Goal: Communication & Community: Answer question/provide support

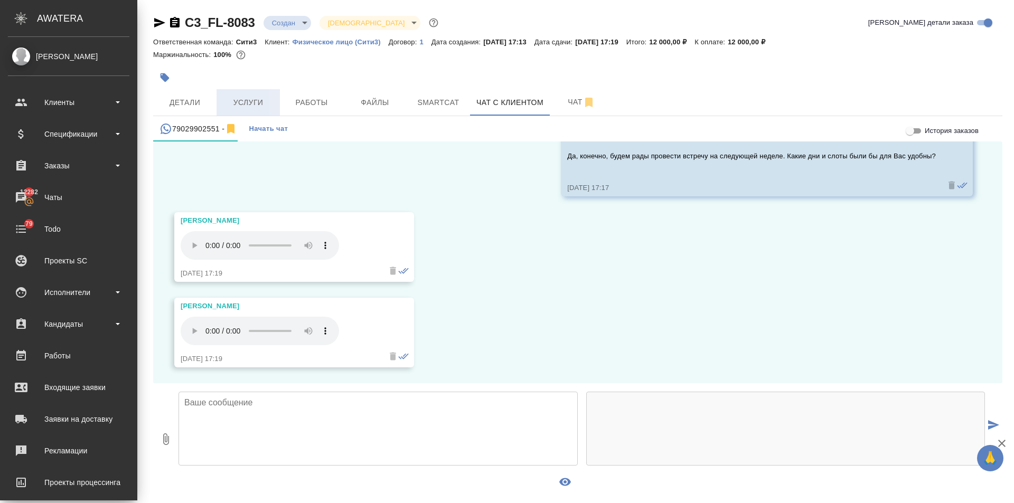
scroll to position [2061, 0]
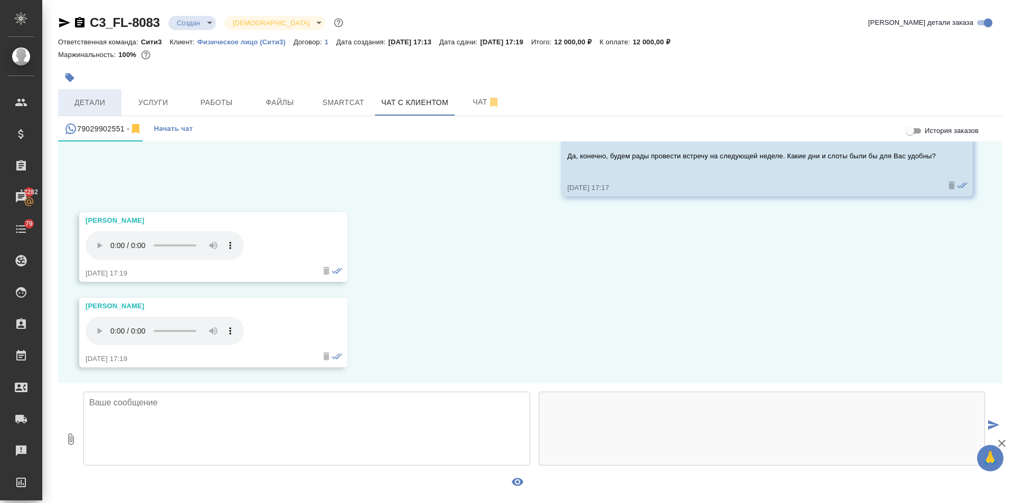
click at [86, 99] on span "Детали" at bounding box center [89, 102] width 51 height 13
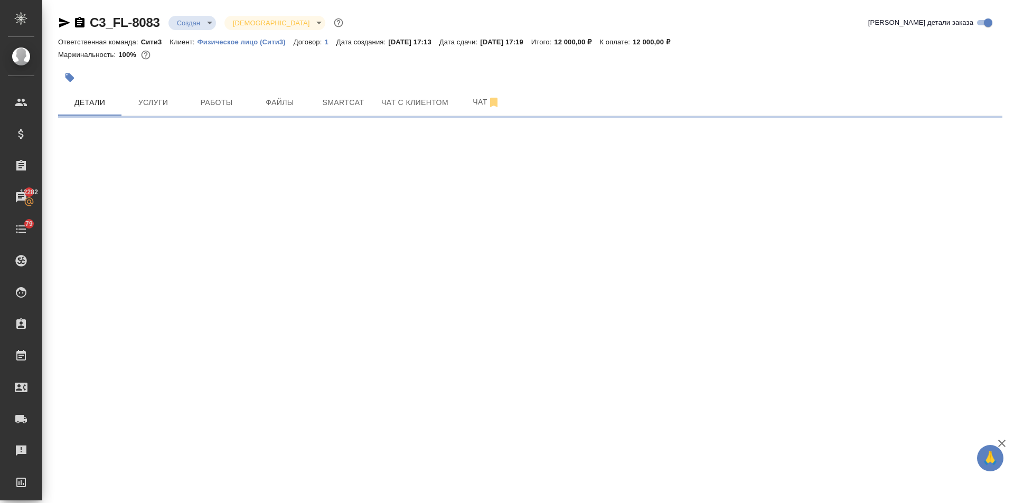
select select "RU"
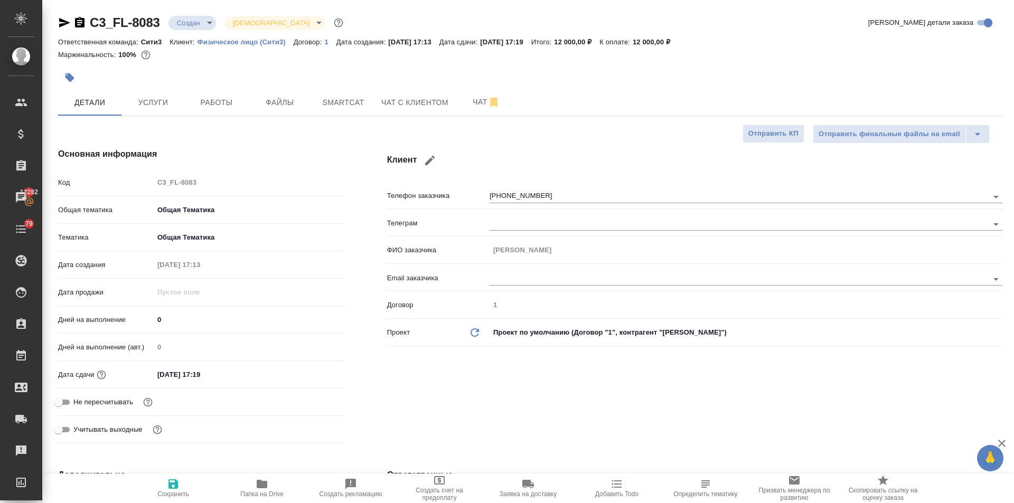
type textarea "x"
type input "[PERSON_NAME]"
type textarea "x"
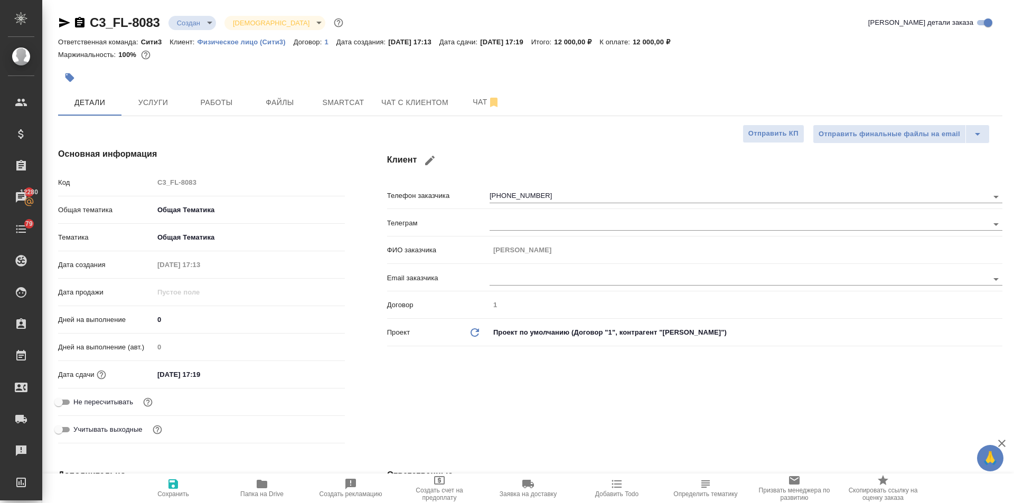
type textarea "x"
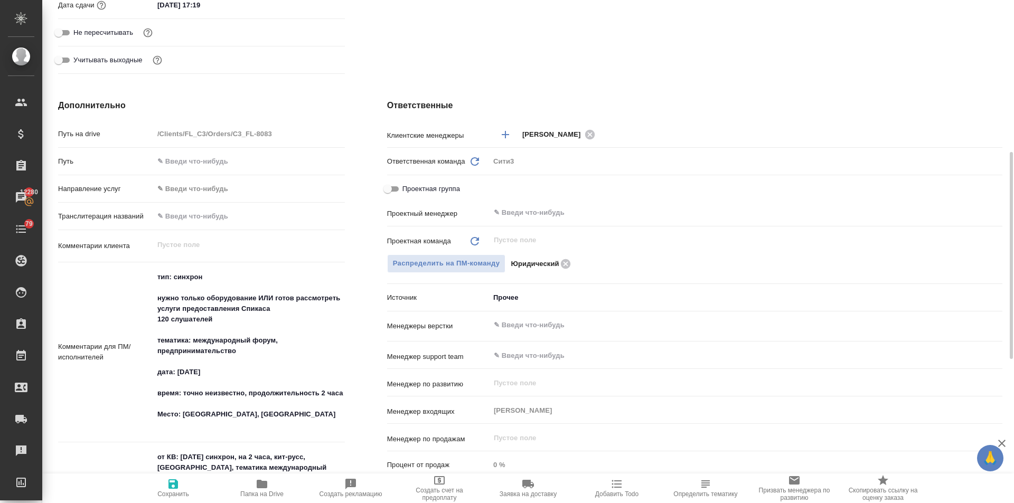
scroll to position [422, 0]
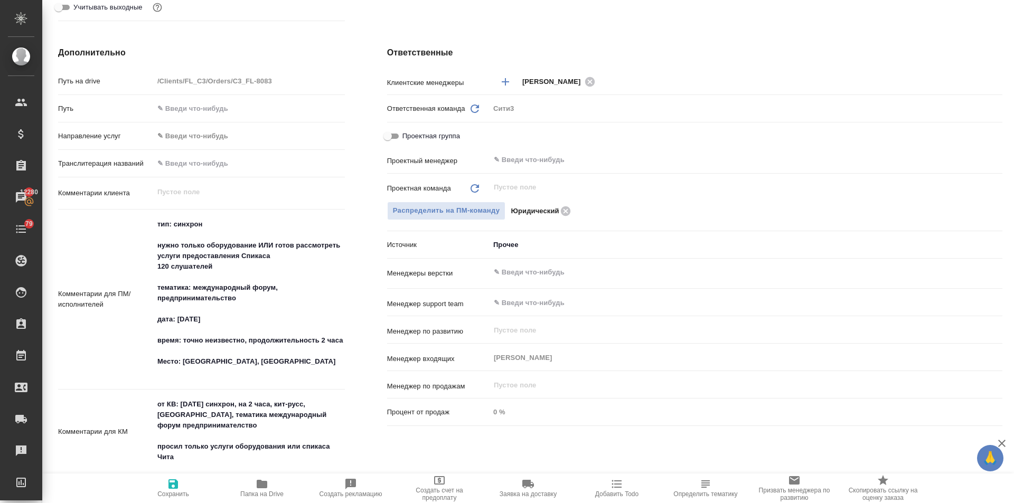
click at [194, 221] on textarea "тип: синхрон нужно только оборудование ИЛИ готов рассмотреть услуги предоставле…" at bounding box center [249, 298] width 191 height 166
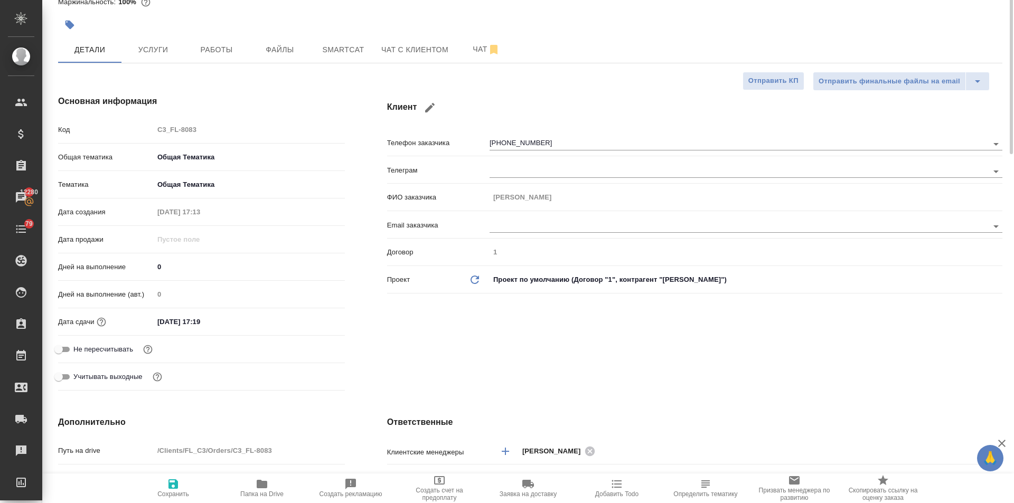
scroll to position [0, 0]
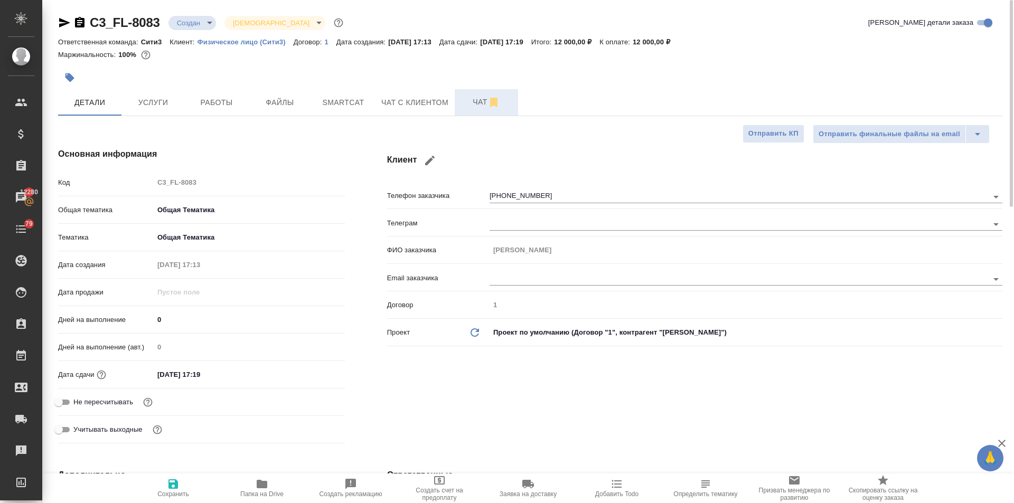
type textarea "x"
click at [472, 91] on button "Чат" at bounding box center [486, 102] width 63 height 26
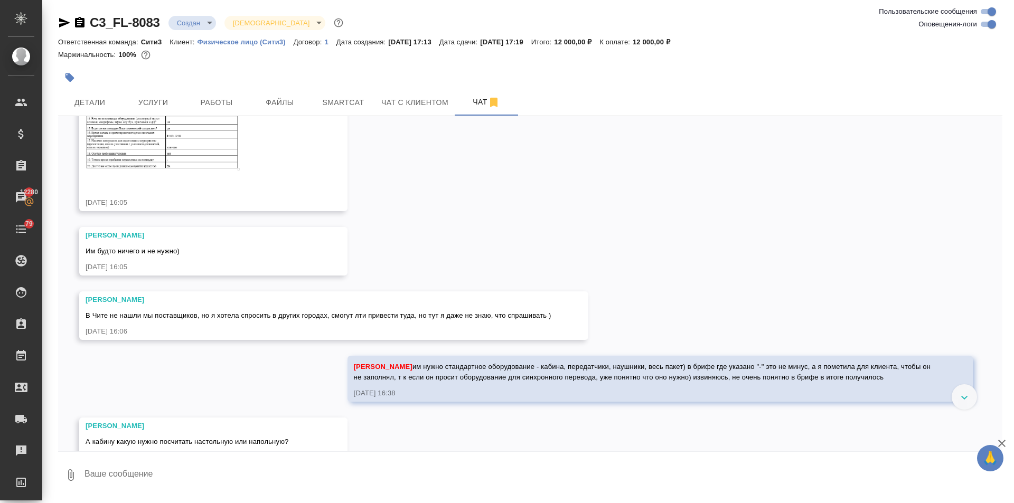
scroll to position [2109, 0]
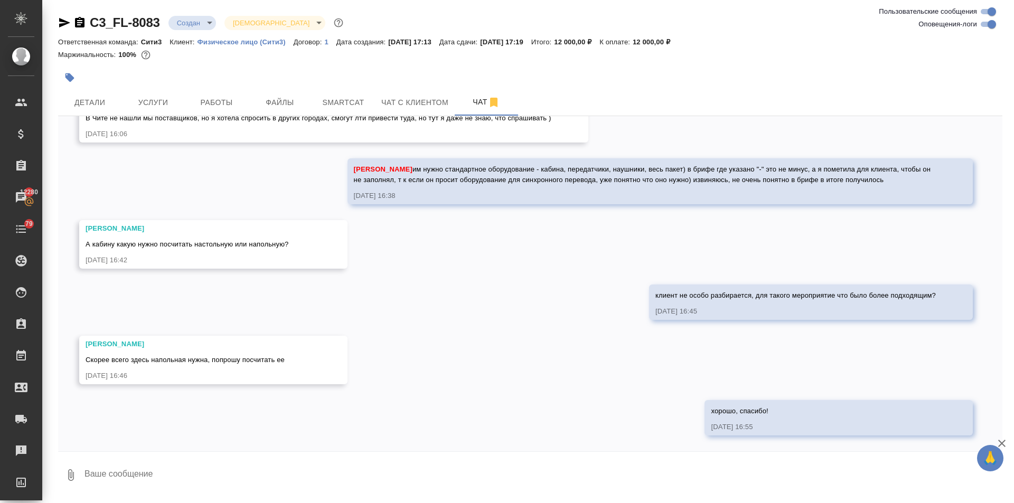
click at [101, 470] on textarea at bounding box center [542, 475] width 919 height 36
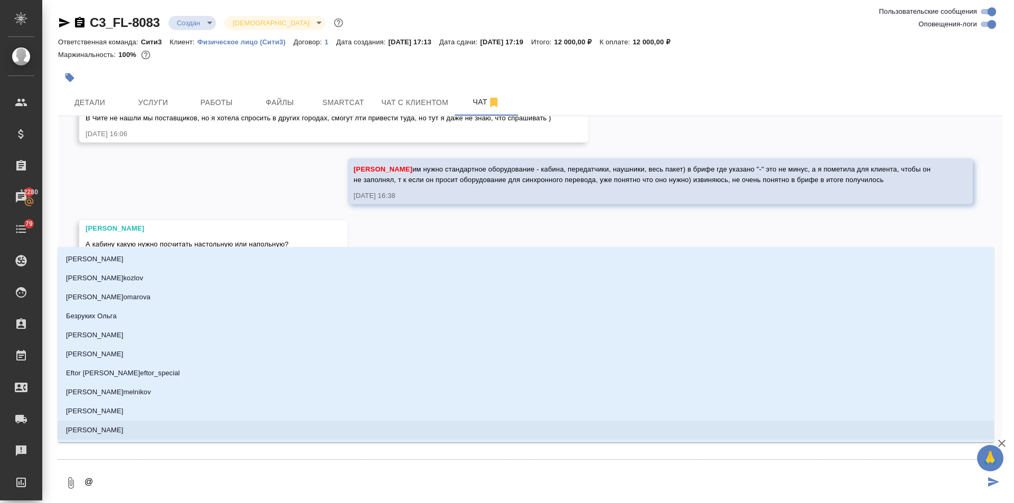
type textarea "@ф"
type input "ф"
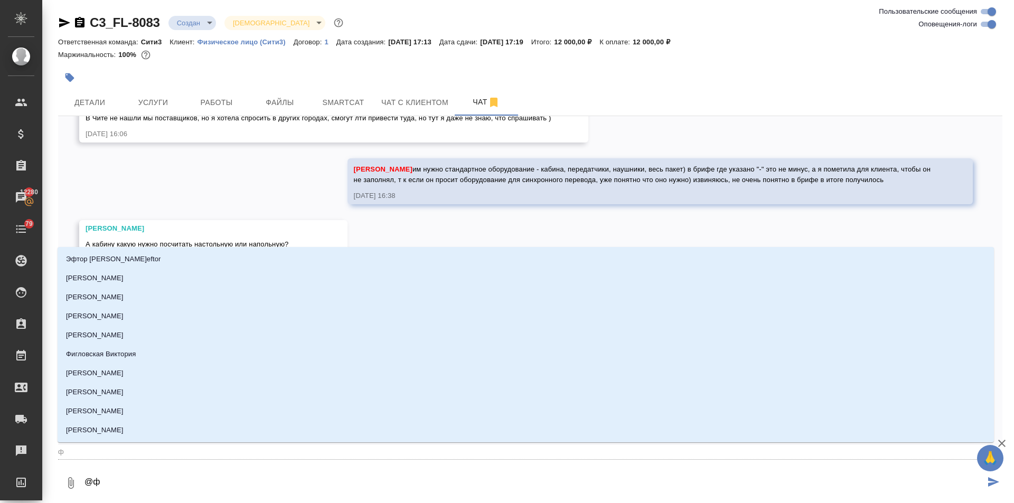
type textarea "@фе"
type input "фе"
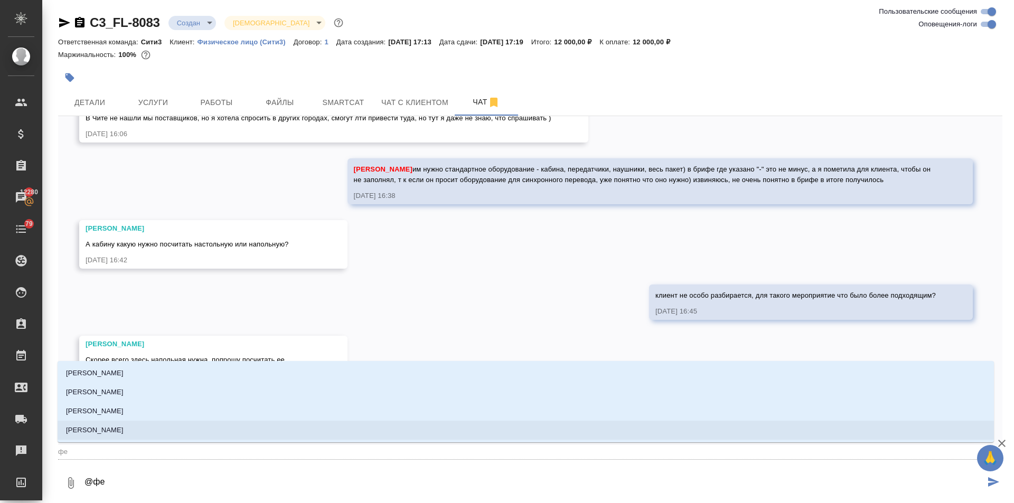
type textarea "@фед"
type input "фед"
type textarea "@федо"
type input "федо"
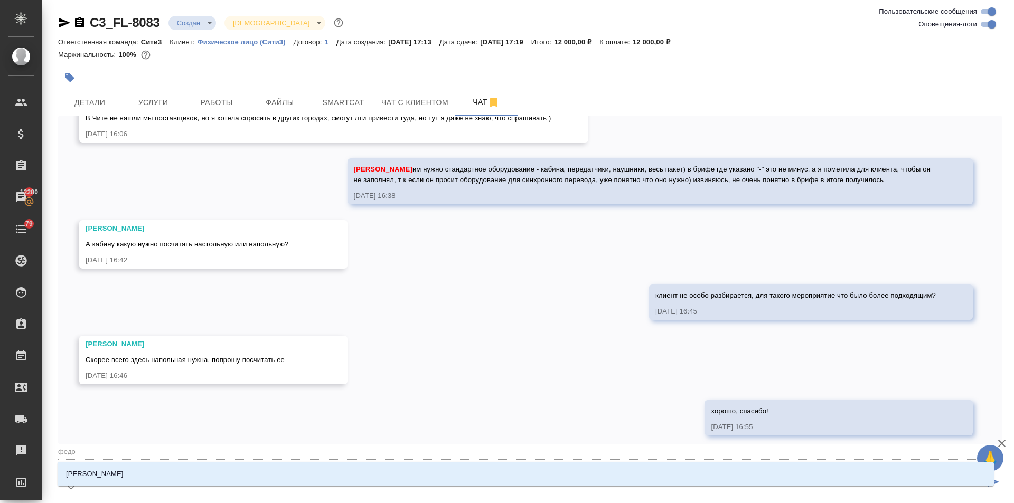
type textarea "@федот"
type input "федот"
type textarea "@федото"
type input "федото"
type textarea "@федотов"
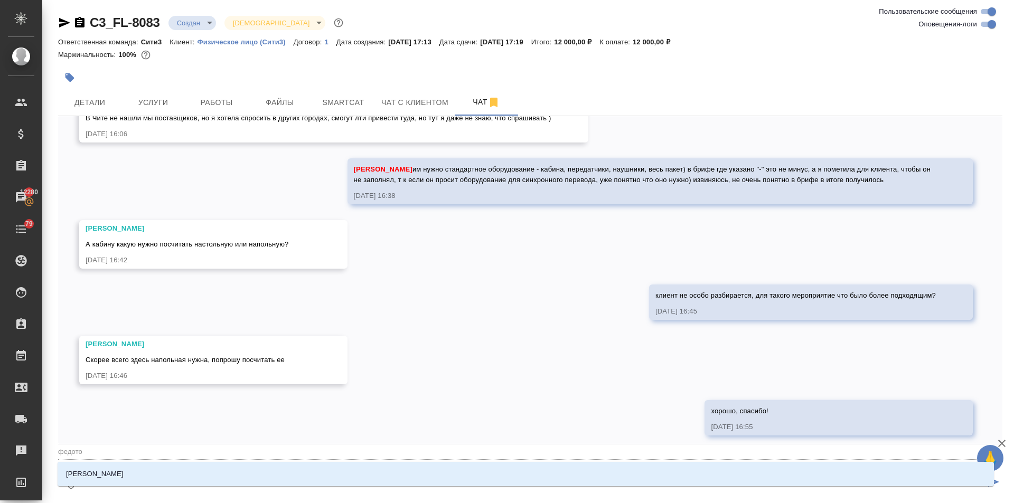
type input "федотов"
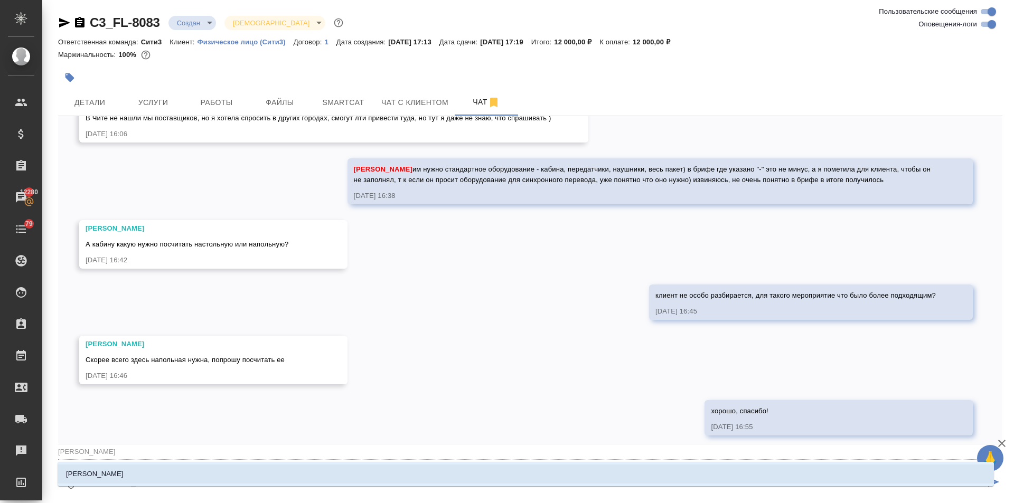
click at [87, 475] on p "Федотова Ирина" at bounding box center [95, 474] width 58 height 11
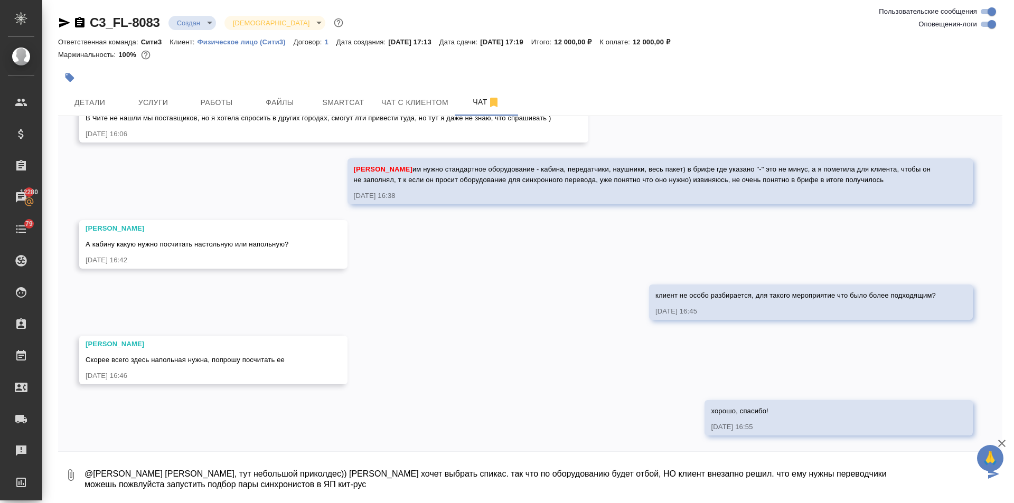
click at [383, 474] on textarea "@Федотова Ирина Ира, тут небольшой приколдес)) клиент хочет выбрать спикас. так…" at bounding box center [533, 475] width 901 height 36
drag, startPoint x: 411, startPoint y: 471, endPoint x: 404, endPoint y: 473, distance: 7.0
click at [404, 473] on textarea "@Федотова Ирина Ира, тут небольшой приколдес)) клиент хочет выбрать Спикас. так…" at bounding box center [533, 475] width 901 height 36
click at [397, 476] on textarea "@Федотова Ирина Ира, тут небольшой приколдес)) клиент хочет выбрать Спикас, так…" at bounding box center [533, 475] width 901 height 36
click at [672, 474] on textarea "@Федотова Ирина Ира, тут небольшой приколдес)) клиент хочет выбрать Спикас, так…" at bounding box center [533, 475] width 901 height 36
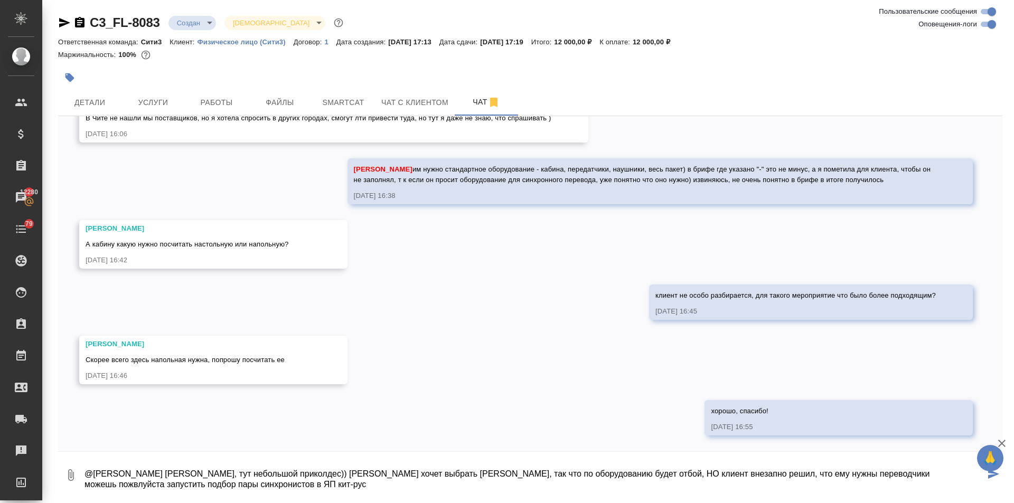
click at [439, 483] on textarea "@Федотова Ирина Ира, тут небольшой приколдес)) клиент хочет выбрать Спикас, так…" at bounding box center [533, 475] width 901 height 36
click at [529, 487] on textarea "@Федотова Ирина Ира, тут небольшой приколдес)) клиент хочет выбрать Спикас, так…" at bounding box center [533, 475] width 901 height 36
type textarea "@Федотова Ирина Ира, тут небольшой приколдес)) клиент хочет выбрать Спикас, так…"
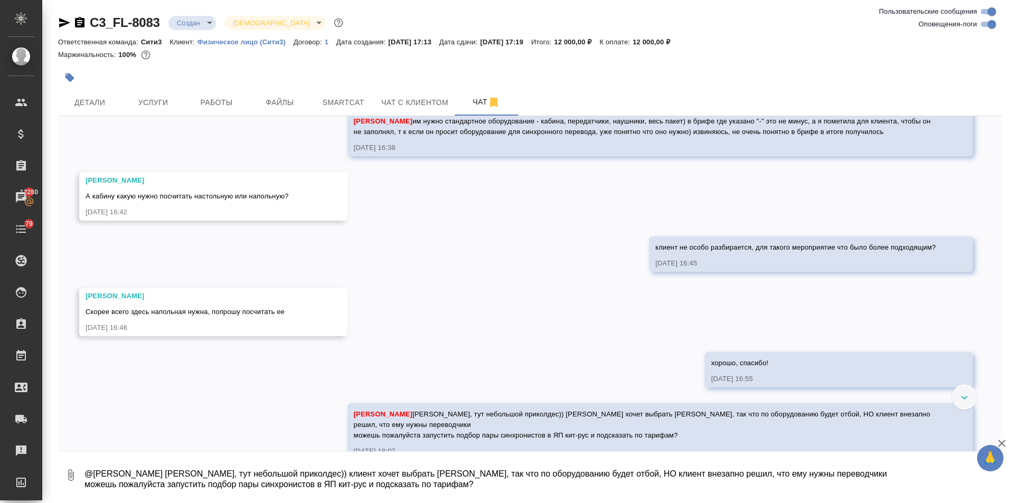
scroll to position [2181, 0]
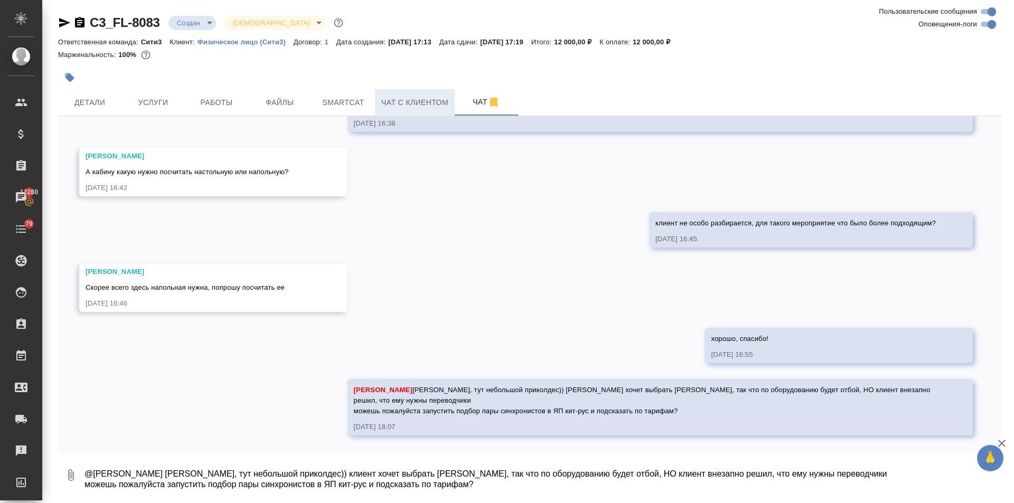
click at [393, 103] on span "Чат с клиентом" at bounding box center [414, 102] width 67 height 13
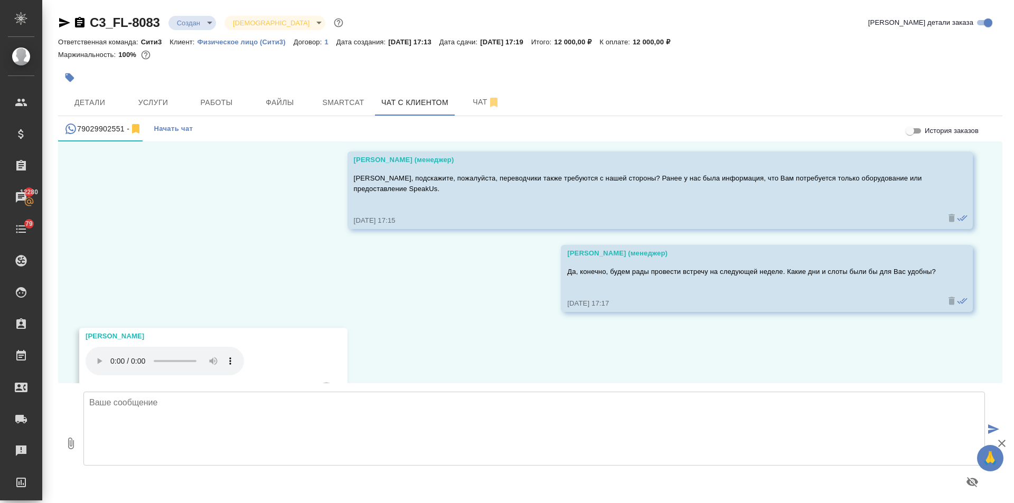
scroll to position [2061, 0]
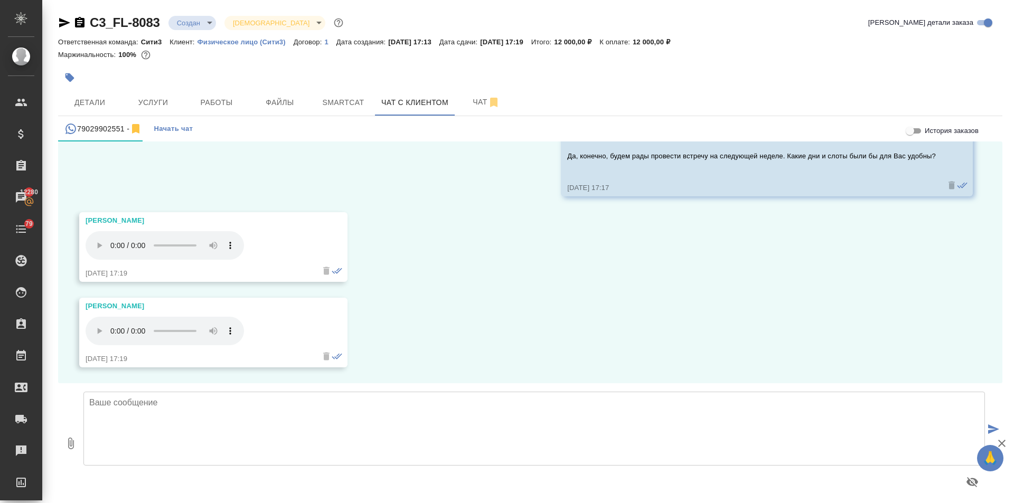
click at [138, 403] on textarea at bounding box center [533, 429] width 901 height 74
click at [111, 403] on textarea "Антон. поняла Вас, подберем для Вас исполнителей." at bounding box center [533, 429] width 901 height 74
click at [335, 400] on textarea "Антон, поняла Вас, подберем для Вас исполнителей." at bounding box center [533, 429] width 901 height 74
type textarea "Антон, поняла Вас, подберем для Вас исполнителей. Вернусь к Вам со сметой и рез…"
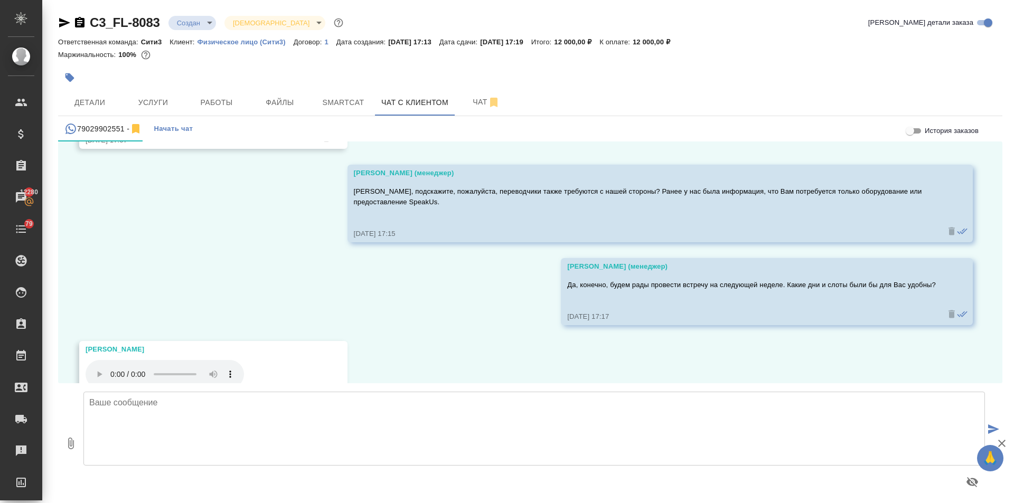
scroll to position [1774, 0]
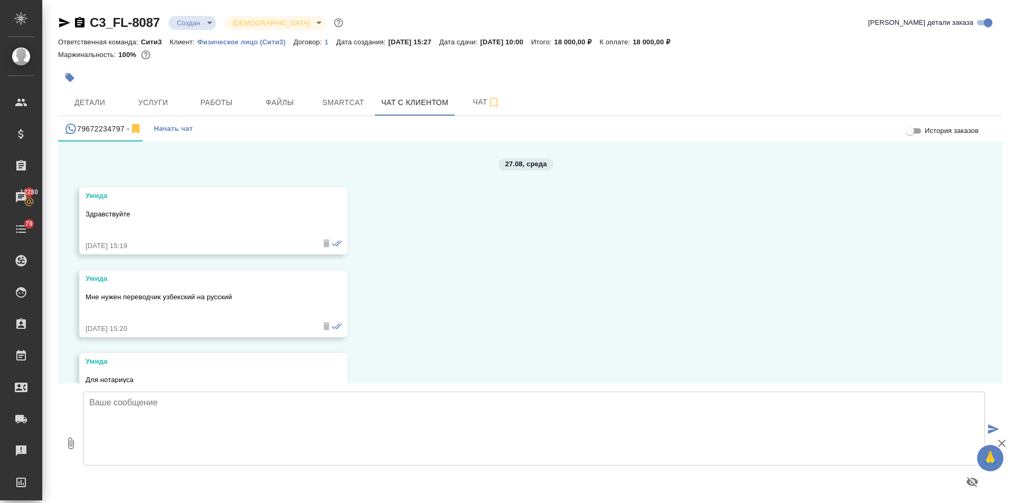
scroll to position [1165, 0]
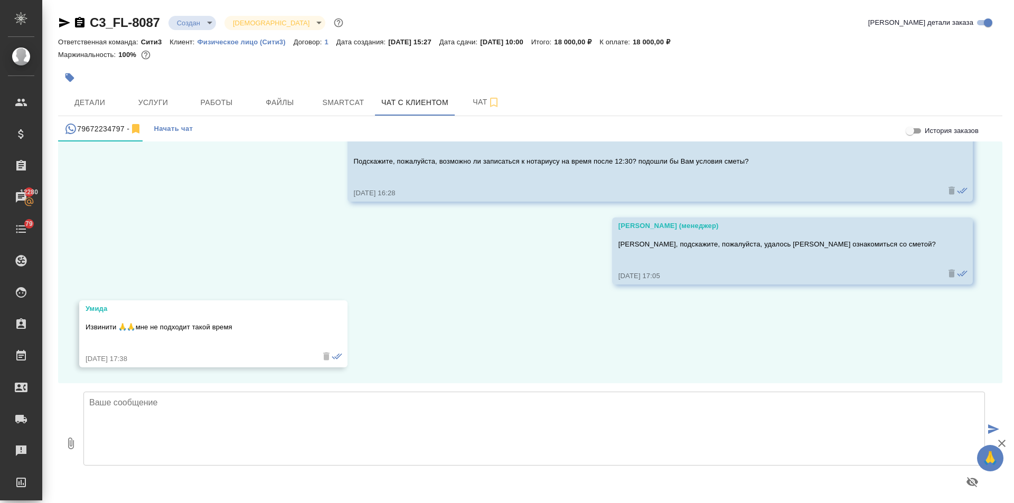
click at [142, 405] on textarea at bounding box center [533, 429] width 901 height 74
click at [486, 102] on span "Чат" at bounding box center [486, 102] width 51 height 13
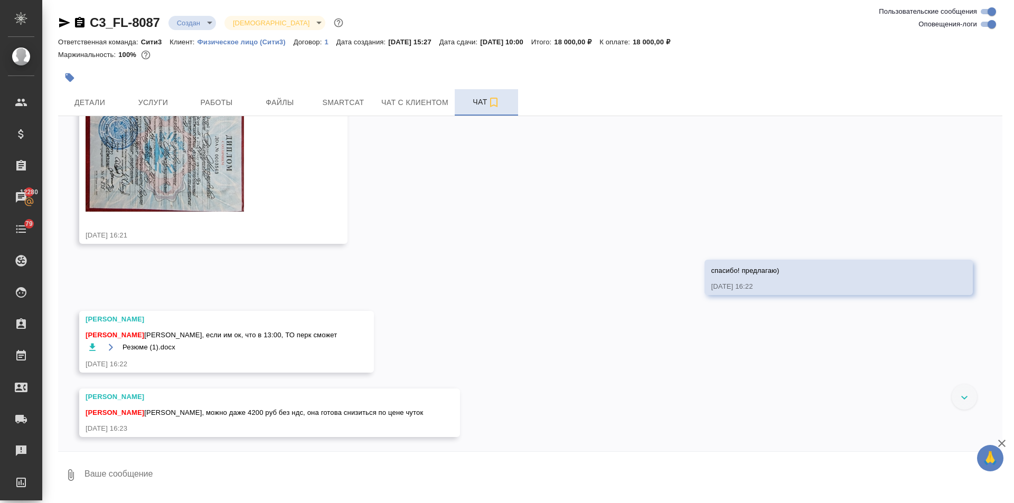
scroll to position [1384, 0]
click at [148, 471] on textarea at bounding box center [542, 475] width 919 height 36
click at [147, 472] on textarea at bounding box center [542, 475] width 919 height 36
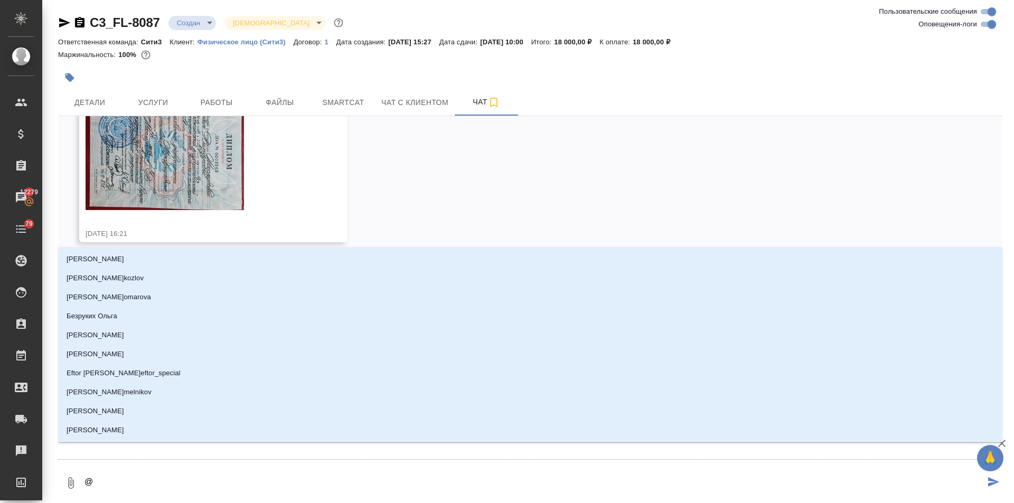
type textarea "@И"
type input "И"
type textarea "@Ир"
type input "Ир"
type textarea "@Ири"
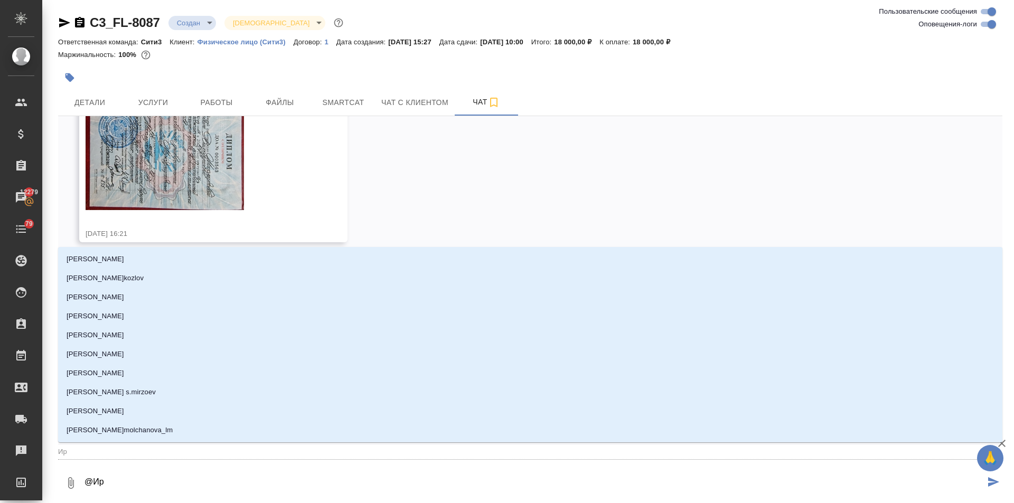
type input "Ири"
type textarea "@Ирин"
type input "Ирин"
drag, startPoint x: 125, startPoint y: 476, endPoint x: 93, endPoint y: 478, distance: 32.3
click at [93, 478] on textarea "@Ирин" at bounding box center [533, 483] width 901 height 36
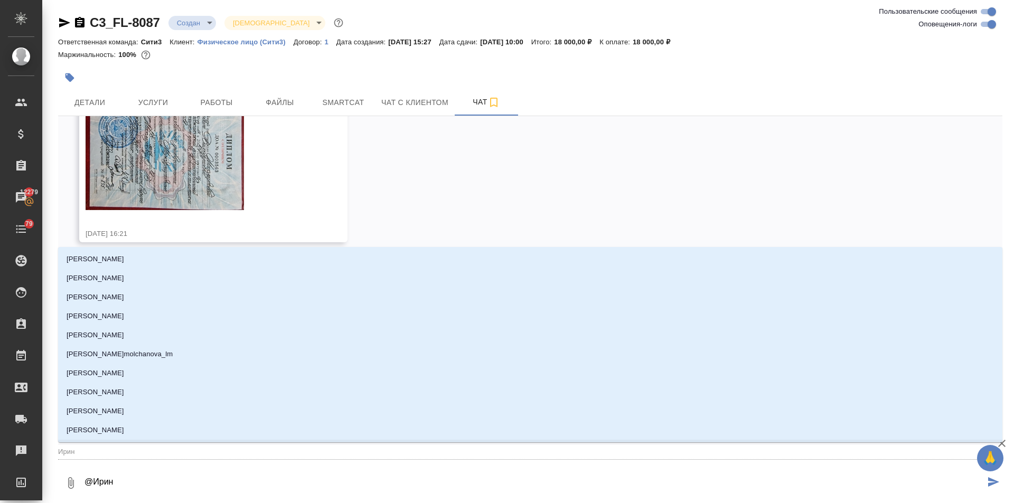
type textarea "@Ф"
type input "Ф"
type textarea "@Фе"
type input "Фе"
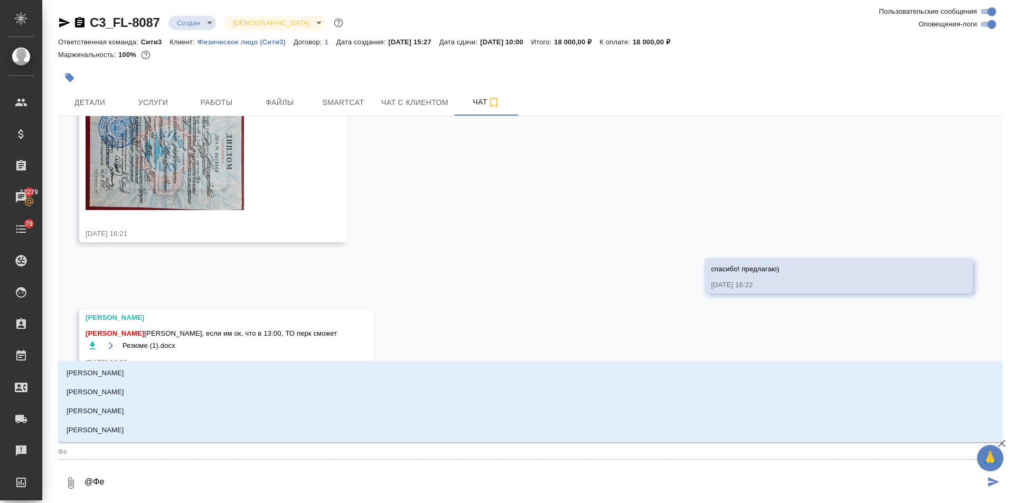
type textarea "@Фед"
type input "Фед"
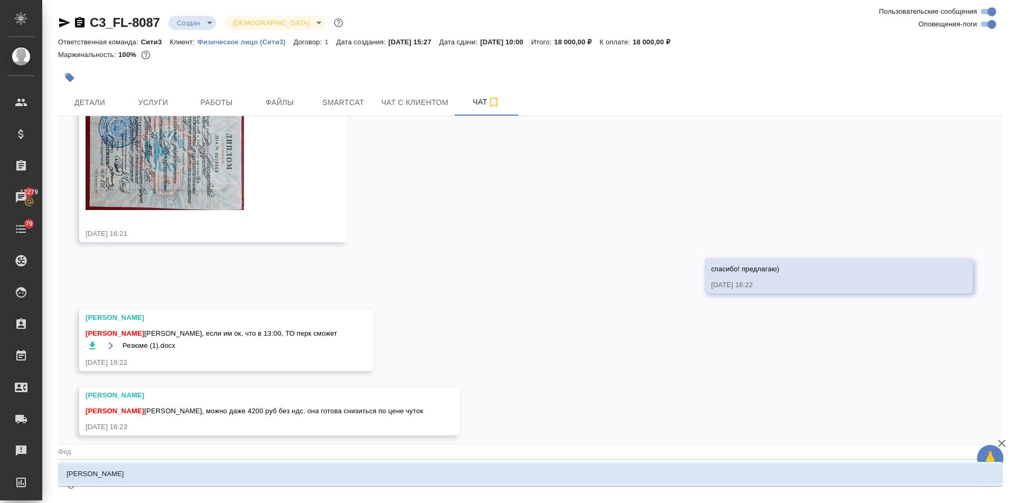
type textarea "@Федо"
type input "Федо"
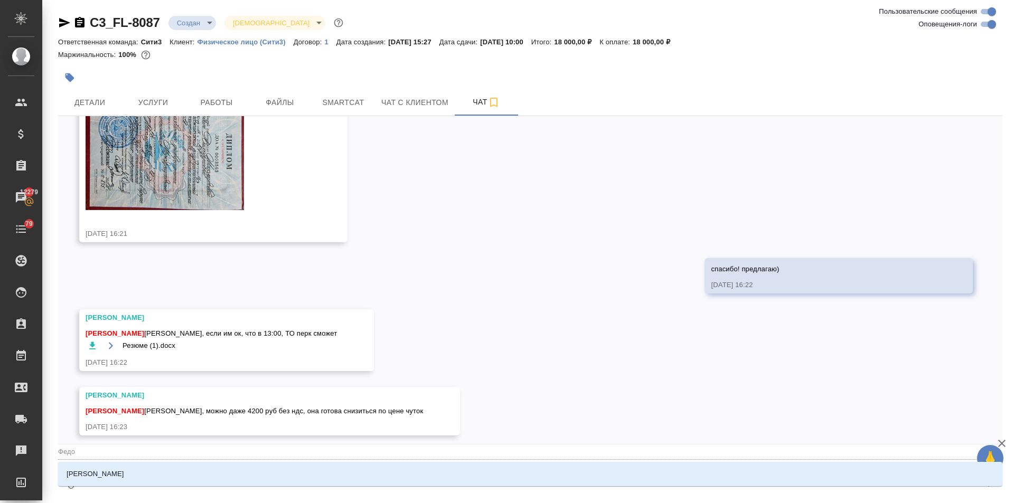
type textarea "@Федот"
type input "Федот"
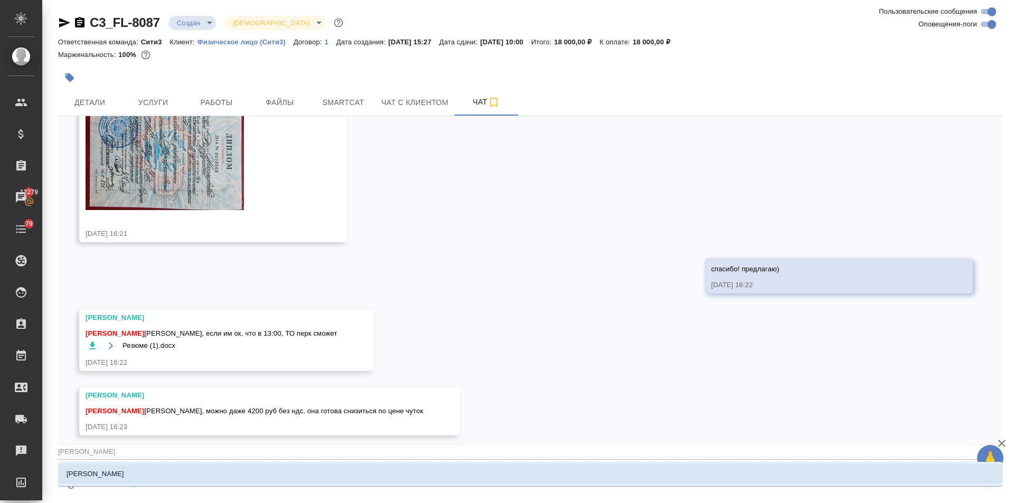
click at [103, 470] on p "Федотова Ирина" at bounding box center [96, 474] width 58 height 11
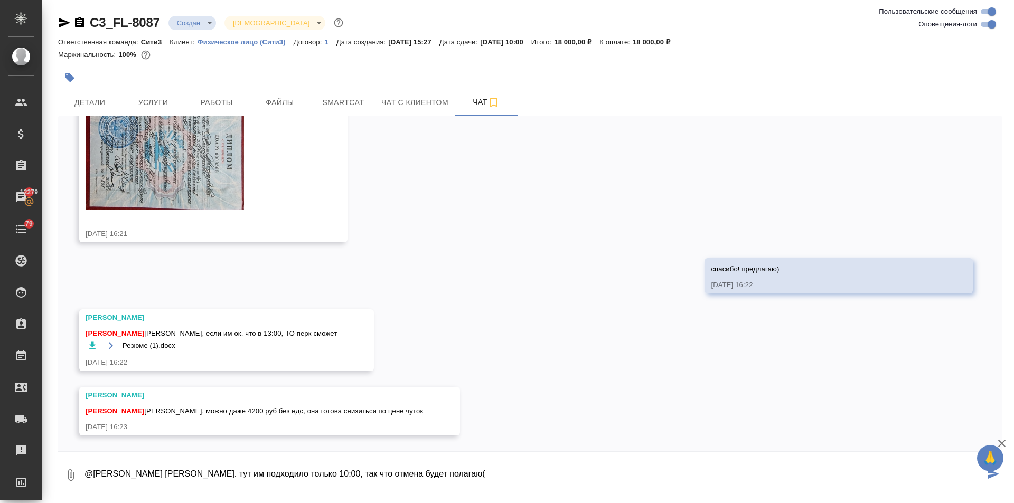
type textarea "@Федотова Ирина Ира. тут им подходило только 10:00, так что отмена будет полага…"
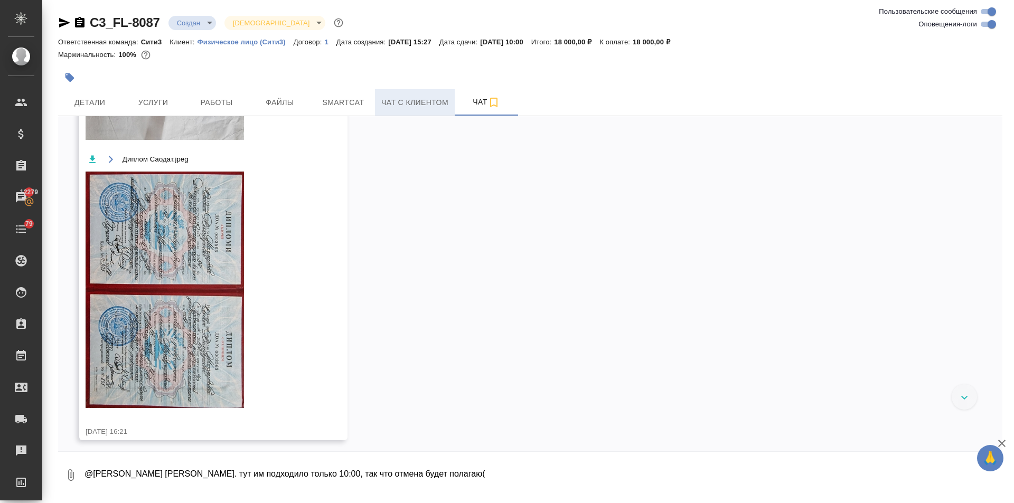
scroll to position [1172, 0]
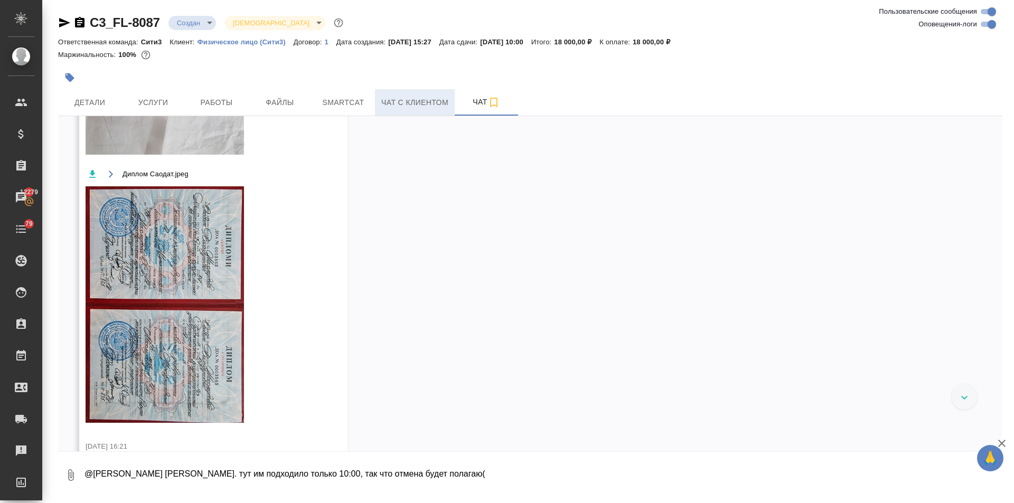
click at [400, 102] on span "Чат с клиентом" at bounding box center [414, 102] width 67 height 13
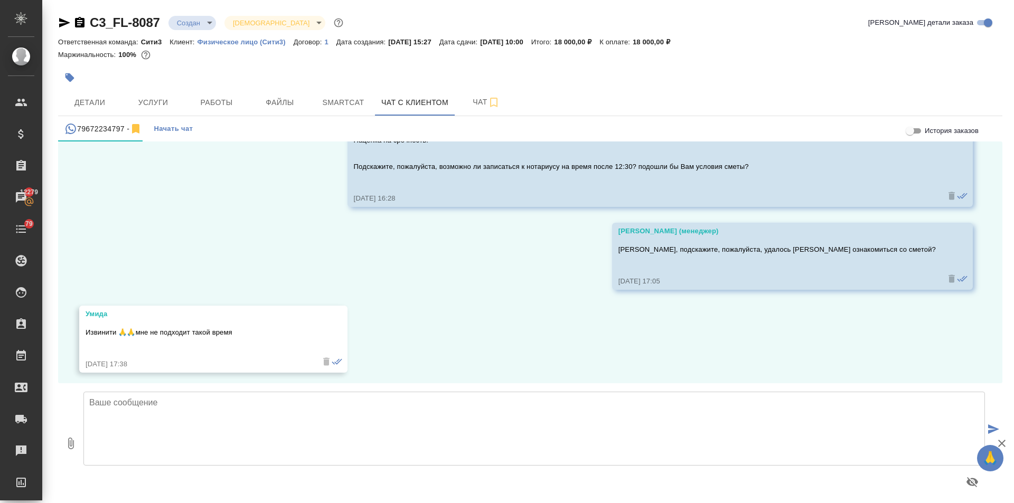
scroll to position [1165, 0]
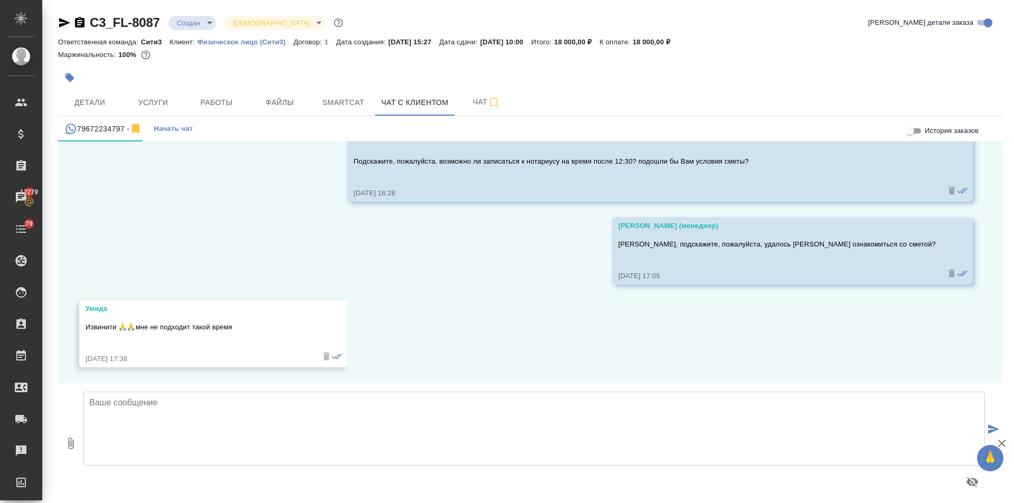
click at [115, 412] on textarea at bounding box center [533, 429] width 901 height 74
click at [328, 401] on textarea "Умида, к сожалению, на это время свободных исполнителей пока подобрать не удало…" at bounding box center [533, 429] width 901 height 74
click at [644, 409] on textarea "Умида, к сожалению, на это время свободных исполнителей, подходящих под критери…" at bounding box center [533, 429] width 901 height 74
type textarea "Умида, к сожалению, на это время свободных исполнителей, подходящих под критери…"
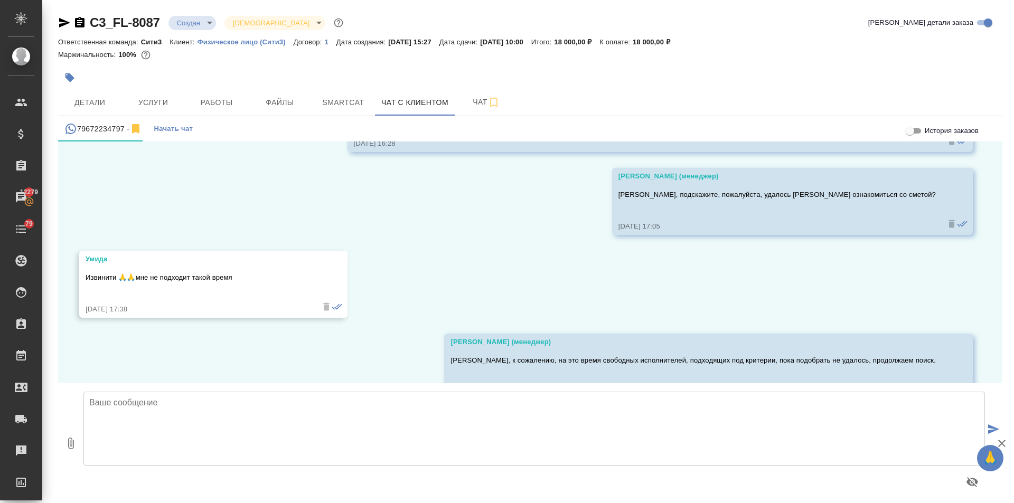
scroll to position [1248, 0]
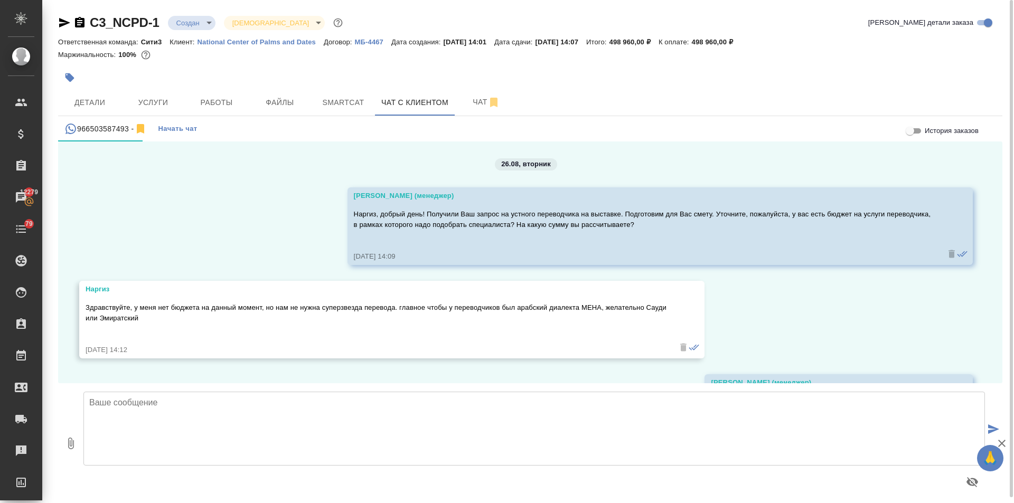
scroll to position [2806, 0]
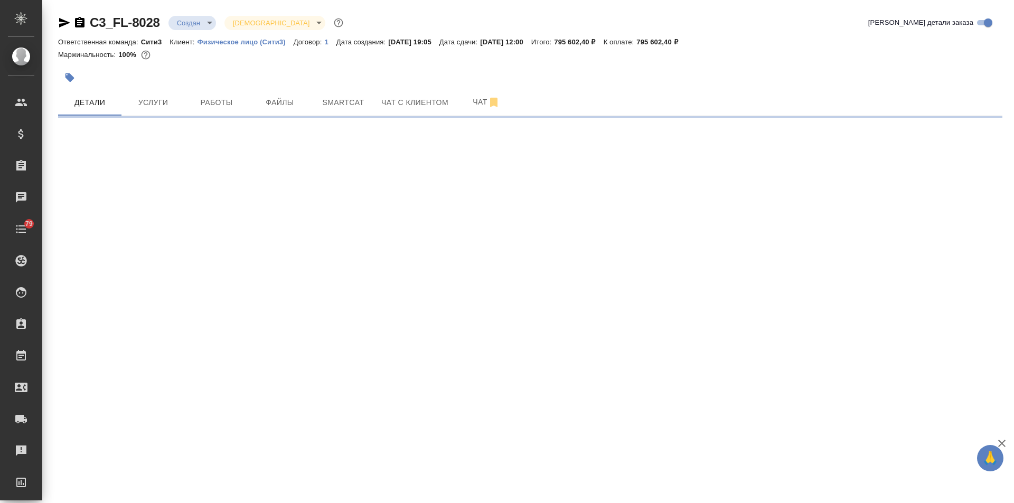
select select "RU"
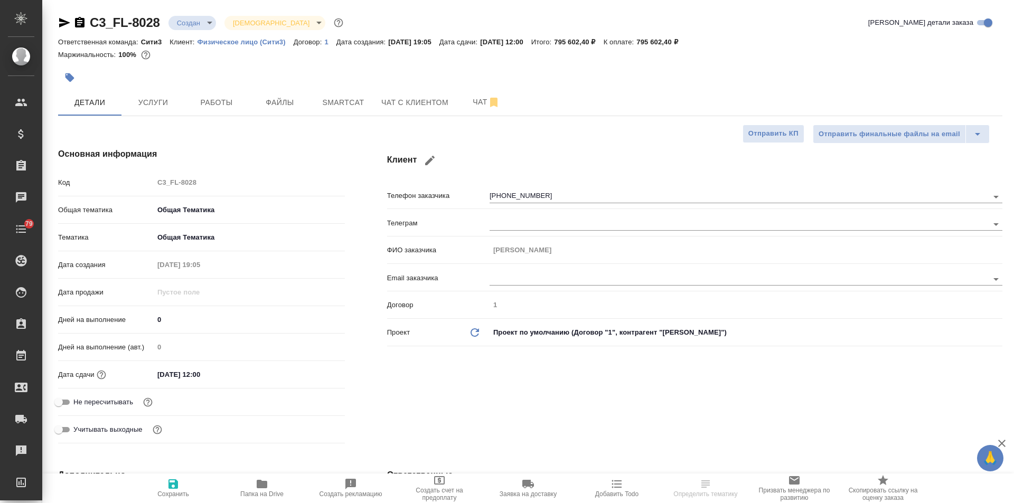
type textarea "x"
click at [439, 97] on span "Чат с клиентом" at bounding box center [414, 102] width 67 height 13
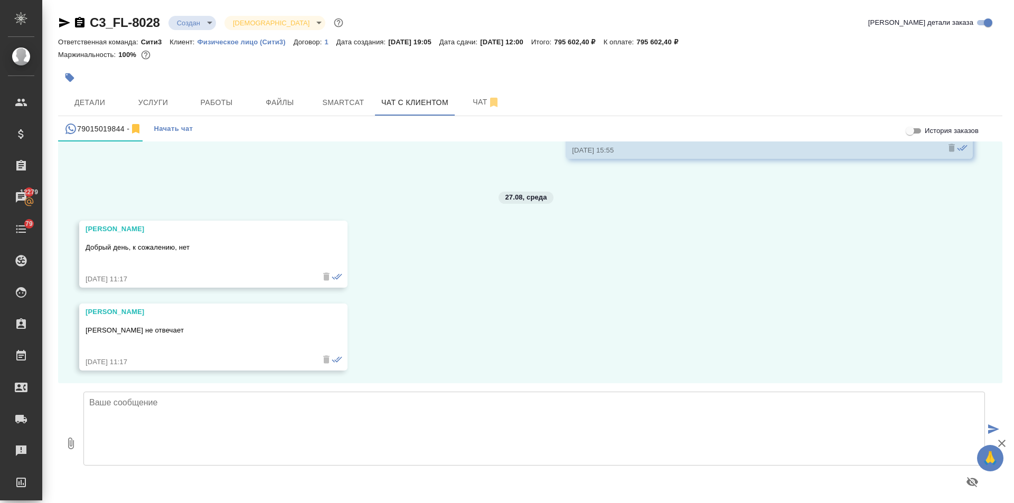
scroll to position [2690, 0]
click at [202, 405] on textarea at bounding box center [533, 429] width 901 height 74
click at [166, 399] on textarea "Александра, понялаВас," at bounding box center [533, 429] width 901 height 74
click at [168, 399] on textarea "Александра, понялаВас," at bounding box center [533, 429] width 901 height 74
click at [197, 401] on textarea "Александра, поняла Вас," at bounding box center [533, 429] width 901 height 74
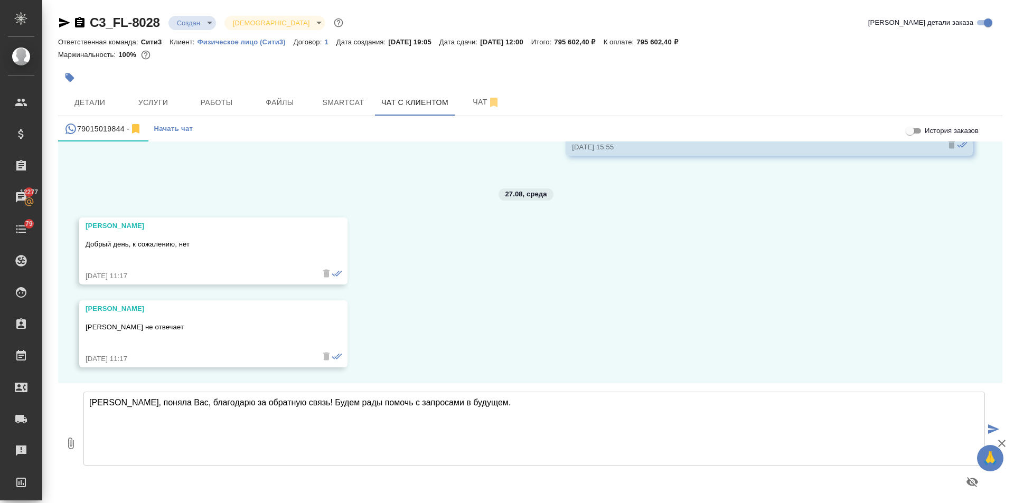
click at [516, 397] on textarea "Александра, поняла Вас, благодарю за обратную связь! Будем рады помочь с запрос…" at bounding box center [533, 429] width 901 height 74
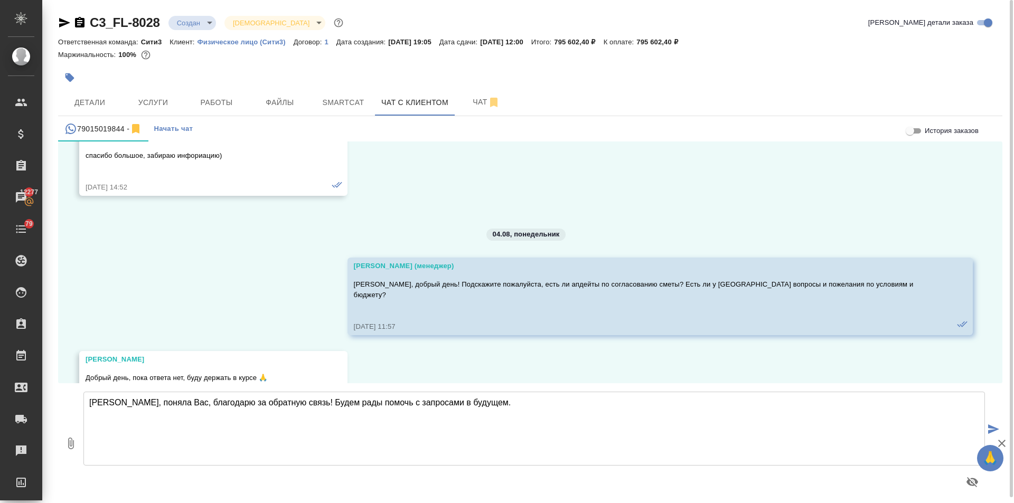
scroll to position [2215, 0]
type textarea "Александра, поняла Вас, благодарю за обратную связь! Будем рады помочь с запрос…"
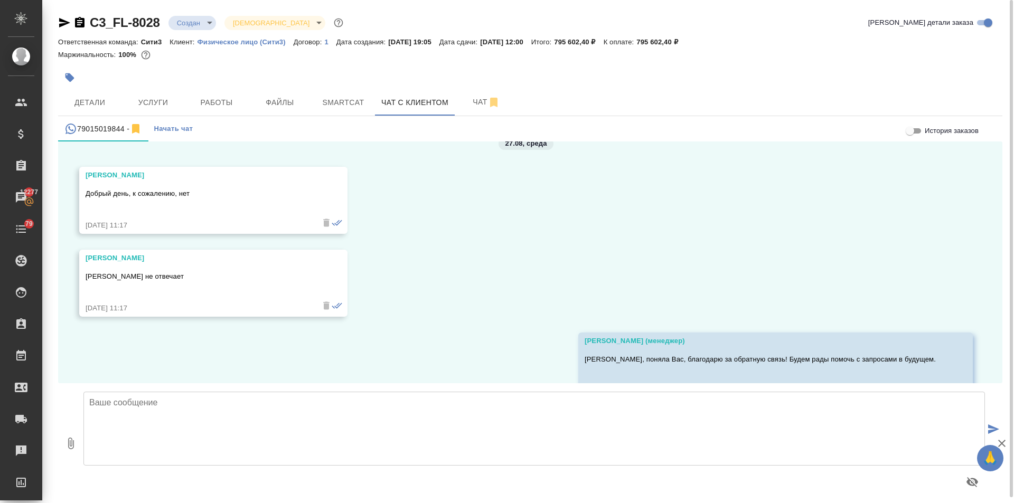
scroll to position [2773, 0]
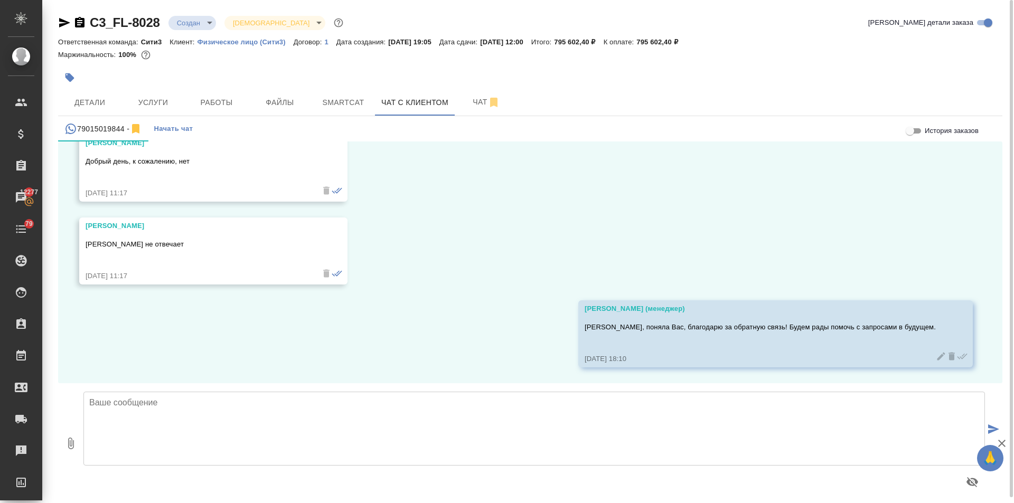
click at [186, 21] on body "🙏 .cls-1 fill:#fff; AWATERA Ilina Ekaterina Клиенты Спецификации Заказы 12277 Ч…" at bounding box center [507, 251] width 1014 height 503
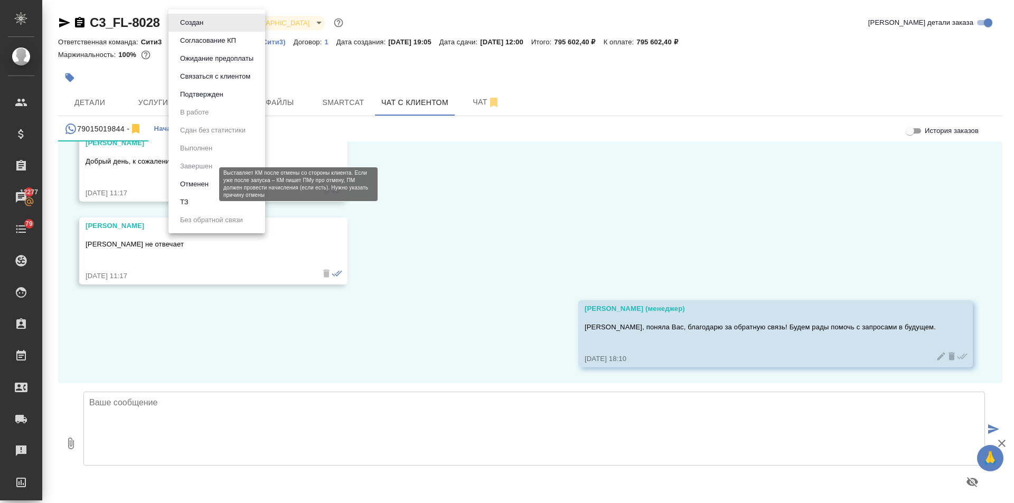
click at [189, 179] on button "Отменен" at bounding box center [194, 184] width 35 height 12
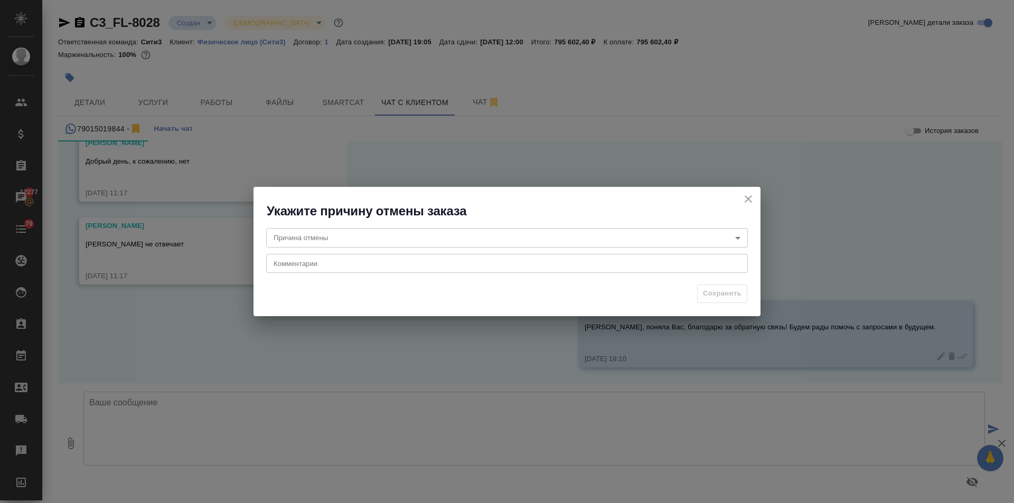
click at [306, 234] on body "🙏 .cls-1 fill:#fff; AWATERA Ilina Ekaterina Клиенты Спецификации Заказы 12277 Ч…" at bounding box center [507, 251] width 1014 height 503
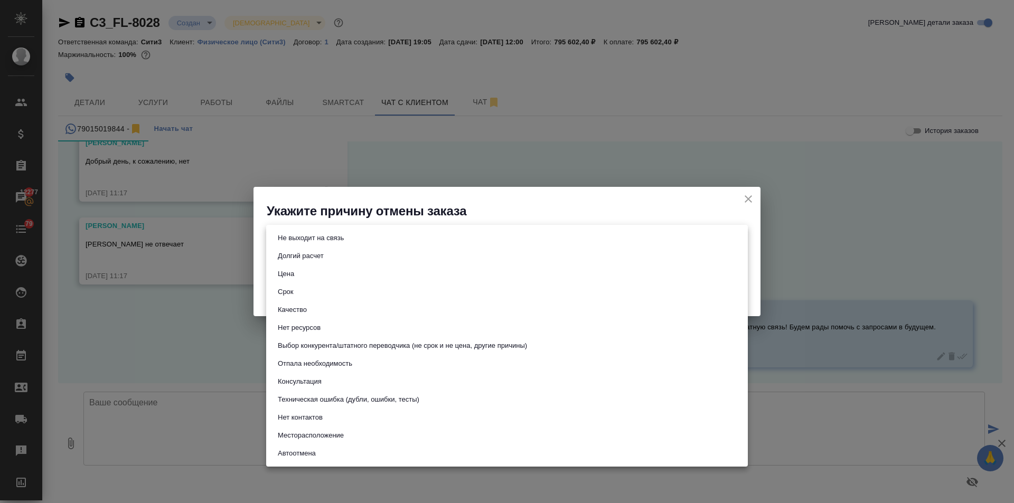
click at [318, 232] on button "Не выходит на связь" at bounding box center [311, 238] width 72 height 12
type input "stopContacting"
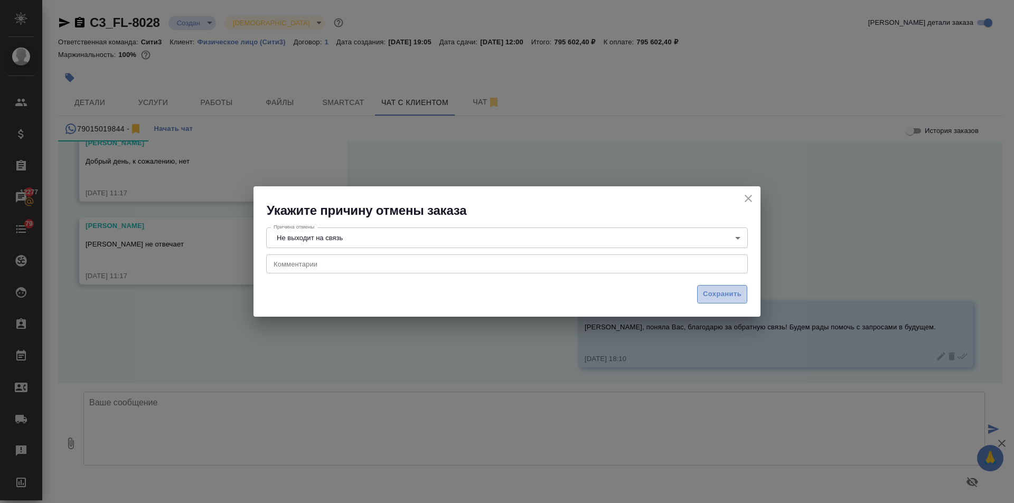
click at [716, 288] on span "Сохранить" at bounding box center [722, 294] width 39 height 12
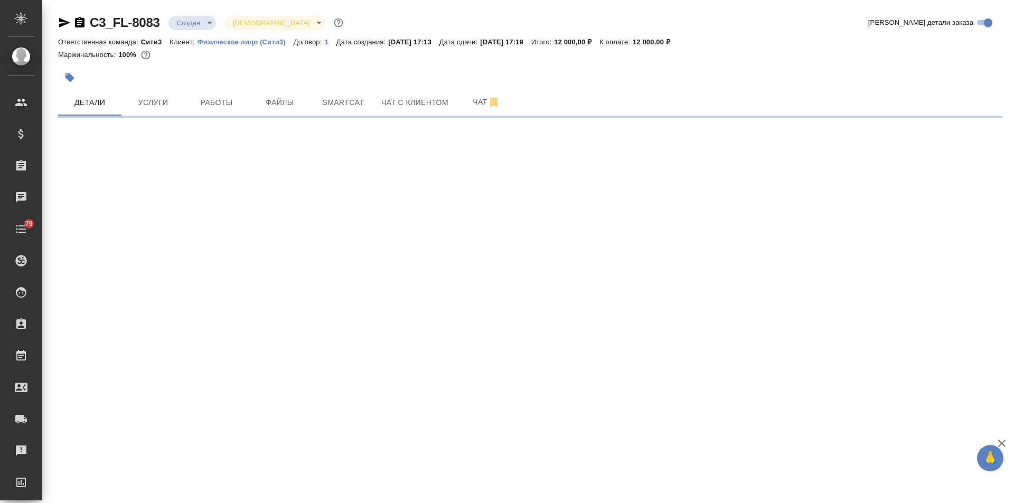
select select "RU"
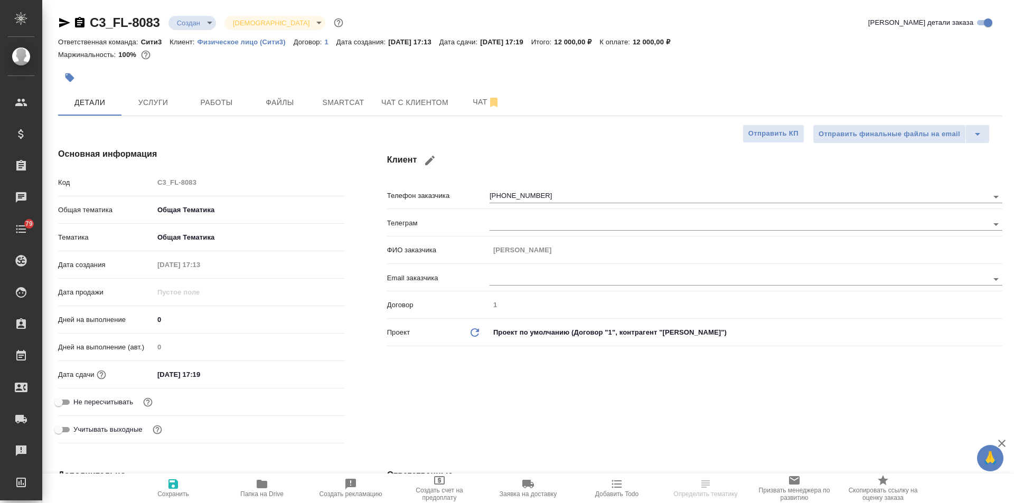
type textarea "x"
